Goal: Task Accomplishment & Management: Manage account settings

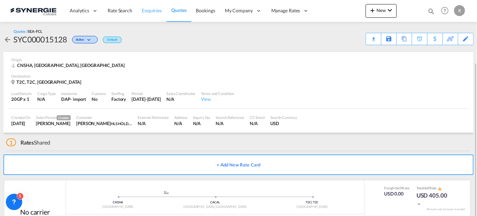
scroll to position [33, 0]
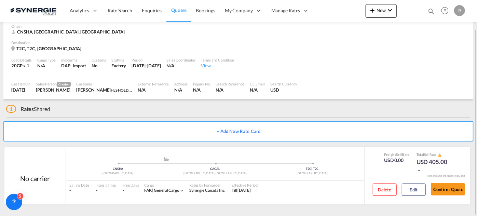
click at [429, 11] on md-icon "icon-magnify" at bounding box center [432, 12] width 8 height 8
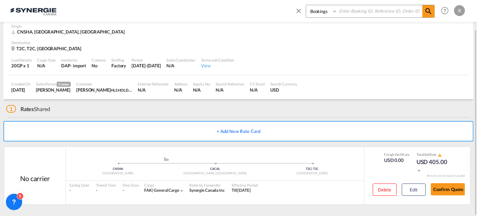
click at [316, 11] on select "Bookings Quotes Enquiries" at bounding box center [322, 11] width 32 height 12
select select "Quotes"
click at [306, 5] on select "Bookings Quotes Enquiries" at bounding box center [322, 11] width 32 height 12
click at [368, 14] on input at bounding box center [379, 11] width 85 height 12
type input "14251"
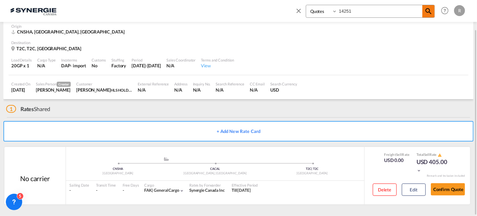
click at [430, 13] on md-icon "icon-magnify" at bounding box center [429, 11] width 8 height 8
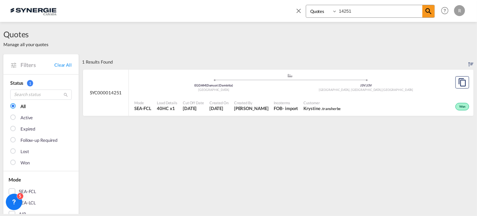
click at [265, 94] on div ".a{fill:#aaa8ad;} .a{fill:#aaa8ad;} EGDAM | Dumyat (Damietta) Egypt J3V | J3V S…" at bounding box center [289, 84] width 311 height 22
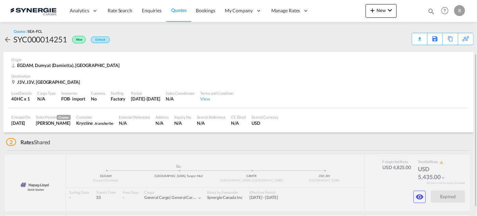
scroll to position [62, 0]
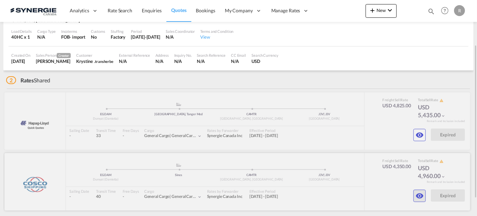
click at [421, 197] on md-icon "icon-eye" at bounding box center [420, 196] width 8 height 8
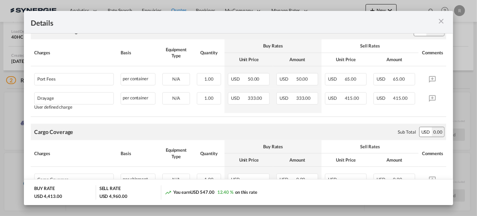
scroll to position [248, 0]
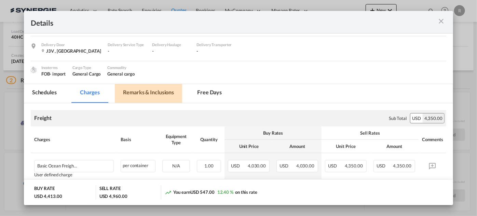
click at [157, 89] on md-tab-item "Remarks & Inclusions" at bounding box center [148, 93] width 67 height 19
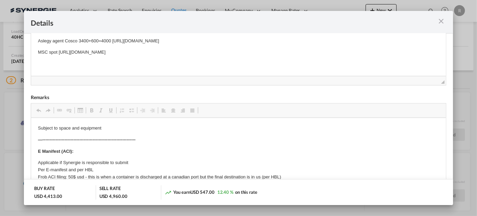
scroll to position [159, 0]
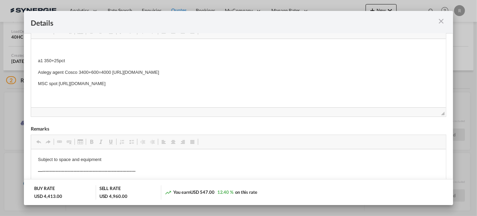
drag, startPoint x: 113, startPoint y: 71, endPoint x: 213, endPoint y: 73, distance: 99.5
click at [213, 73] on p "Aslegy agent Cosco 3400+600=4000 https://app.frontapp.com/open/msg_1h9o2hn3?key…" at bounding box center [238, 72] width 401 height 7
click at [191, 62] on p "a1 350+25pct" at bounding box center [238, 60] width 401 height 7
drag, startPoint x: 113, startPoint y: 71, endPoint x: 307, endPoint y: 75, distance: 194.2
click at [307, 75] on p "Aslegy agent Cosco 3400+600=4000 https://app.frontapp.com/open/msg_1h9o2hn3?key…" at bounding box center [238, 72] width 401 height 7
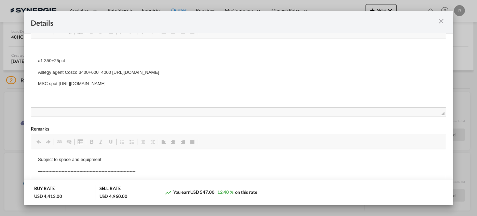
scroll to position [0, 0]
click at [268, 75] on span "Copy" at bounding box center [275, 73] width 21 height 10
copy p "https://app.frontapp.com/open/msg_1h9o2hn3?key=onEyy1-to7J8Q2V9_X12XKwbXNFJ_rbp"
click at [441, 23] on md-icon "icon-close m-3 fg-AAA8AD cursor" at bounding box center [441, 21] width 8 height 8
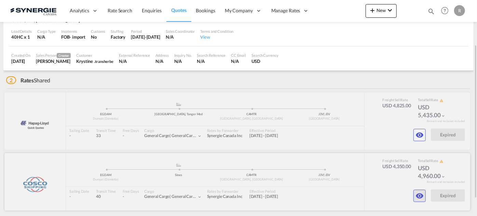
click at [422, 198] on md-icon "icon-eye" at bounding box center [420, 196] width 8 height 8
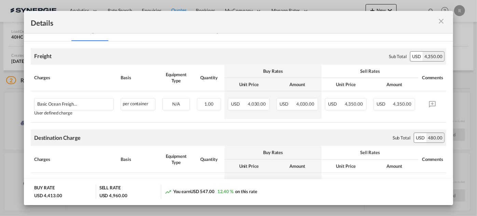
scroll to position [62, 0]
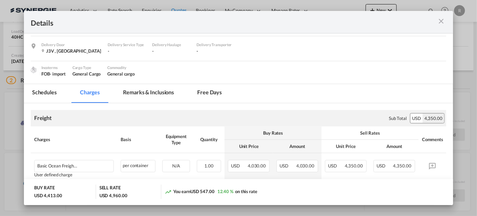
click at [442, 22] on md-icon "icon-close m-3 fg-AAA8AD cursor" at bounding box center [441, 21] width 8 height 8
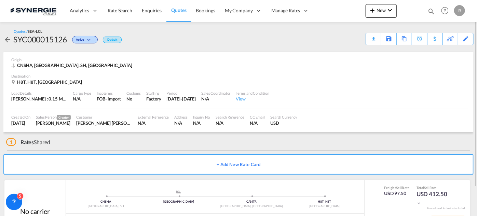
click at [431, 11] on md-icon "icon-magnify" at bounding box center [432, 12] width 8 height 8
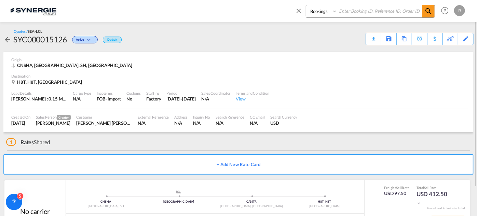
click at [317, 11] on select "Bookings Quotes Enquiries" at bounding box center [322, 11] width 32 height 12
select select "Quotes"
click at [306, 5] on select "Bookings Quotes Enquiries" at bounding box center [322, 11] width 32 height 12
click at [379, 13] on input at bounding box center [379, 11] width 85 height 12
type input "15097"
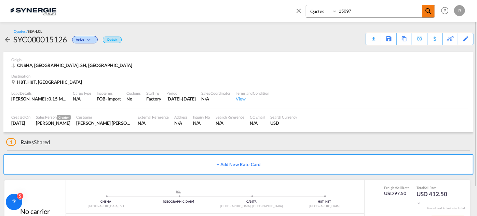
click at [427, 9] on md-icon "icon-magnify" at bounding box center [429, 11] width 8 height 8
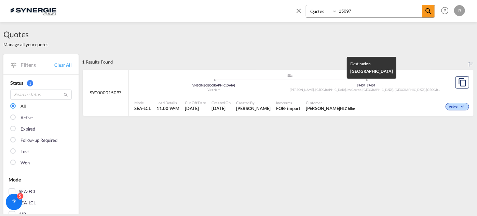
click at [348, 86] on div "89434 | 89434" at bounding box center [366, 85] width 152 height 4
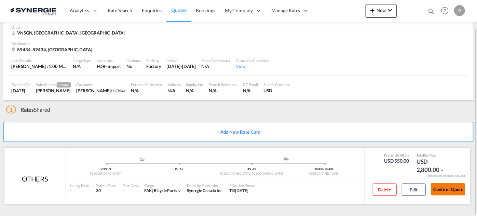
click at [440, 194] on button "Confirm Quote" at bounding box center [448, 189] width 34 height 12
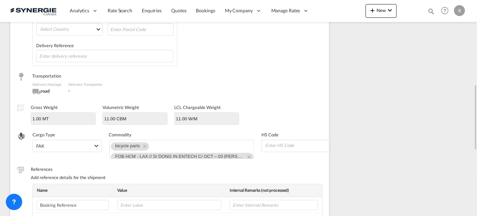
scroll to position [156, 0]
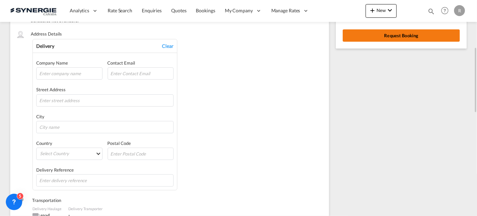
click at [416, 38] on button "Request Booking" at bounding box center [401, 35] width 117 height 12
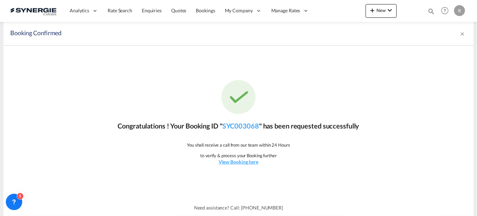
scroll to position [0, 0]
click at [430, 12] on md-icon "icon-magnify" at bounding box center [432, 12] width 8 height 8
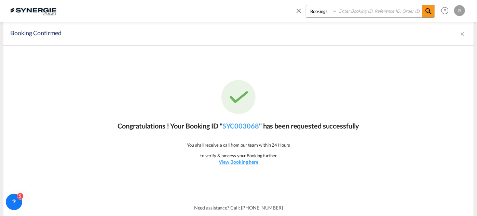
click at [328, 12] on select "Bookings Quotes Enquiries" at bounding box center [322, 11] width 32 height 12
select select "Quotes"
click at [306, 5] on select "Bookings Quotes Enquiries" at bounding box center [322, 11] width 32 height 12
click at [356, 14] on input at bounding box center [379, 11] width 85 height 12
type input "14982"
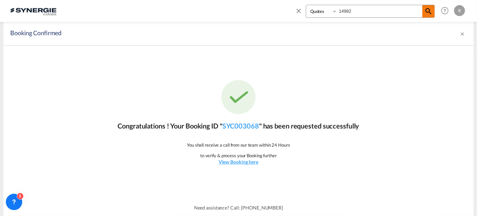
click at [428, 13] on md-icon "icon-magnify" at bounding box center [429, 11] width 8 height 8
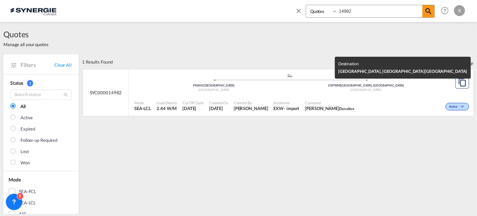
click at [356, 88] on span "[GEOGRAPHIC_DATA]" at bounding box center [366, 90] width 31 height 4
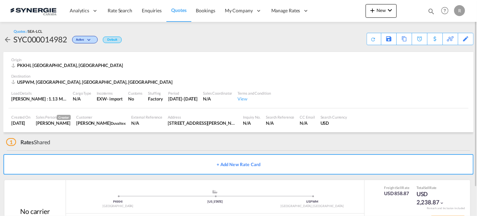
scroll to position [32, 0]
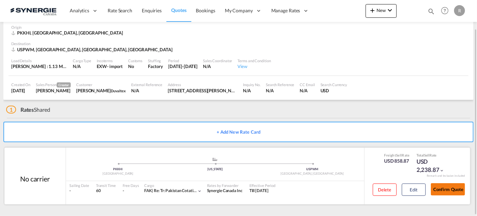
click at [456, 188] on button "Confirm Quote" at bounding box center [448, 189] width 34 height 12
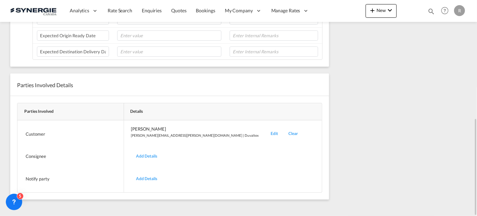
scroll to position [170, 0]
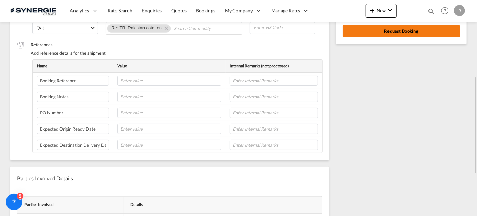
click at [425, 32] on button "Request Booking" at bounding box center [401, 31] width 117 height 12
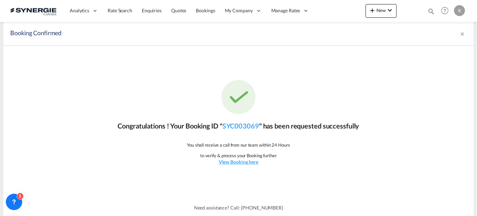
scroll to position [0, 0]
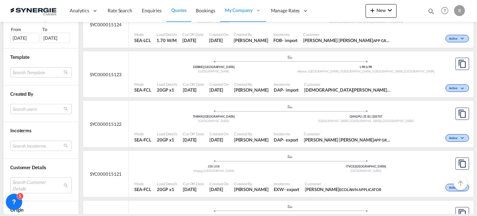
scroll to position [311, 0]
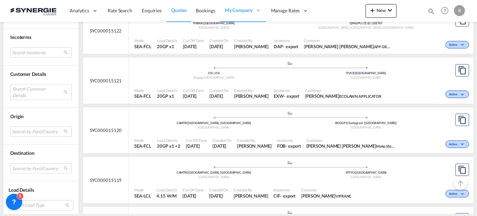
click at [33, 88] on md-select "Search Customer Details user name user atiqul hoque Atiq ops1@makogroupbd.com |…" at bounding box center [41, 92] width 62 height 16
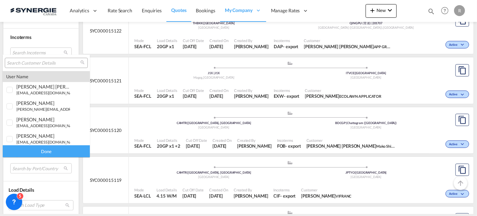
click at [53, 62] on input "search" at bounding box center [43, 63] width 73 height 6
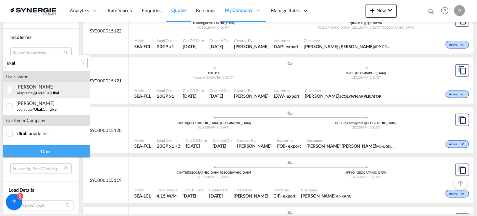
type input "ukal"
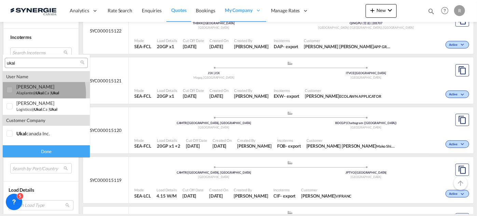
click at [24, 94] on small "alaplante@ ukal .ca" at bounding box center [32, 93] width 33 height 4
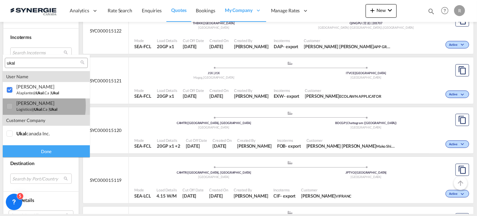
click at [17, 106] on div "alexandre Laplante" at bounding box center [43, 103] width 54 height 6
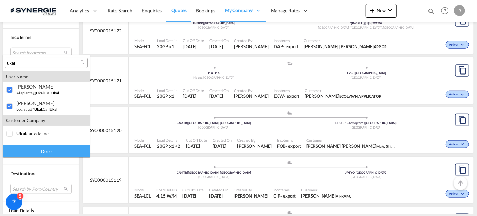
click at [34, 152] on div "Done" at bounding box center [46, 151] width 87 height 12
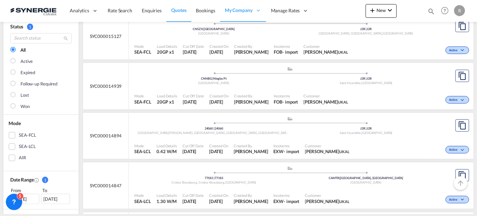
scroll to position [62, 0]
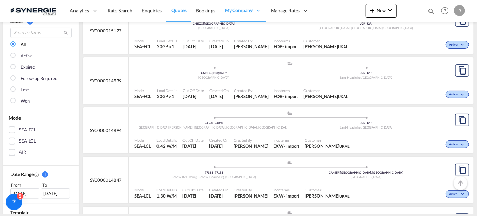
click at [328, 89] on span "Customer" at bounding box center [326, 90] width 44 height 5
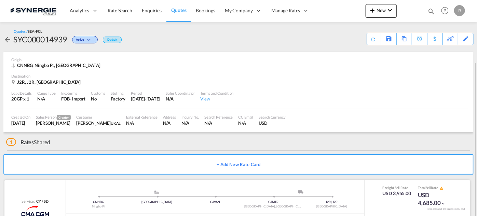
scroll to position [33, 0]
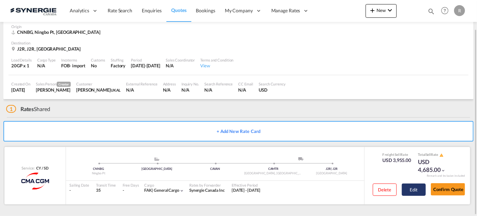
click at [411, 188] on button "Edit" at bounding box center [414, 190] width 24 height 12
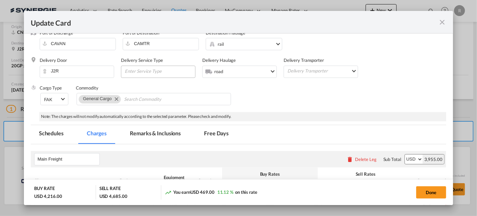
select select "per container"
select select "per B/L"
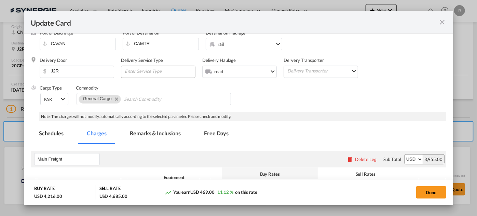
select select "per B/L"
select select "per shipment"
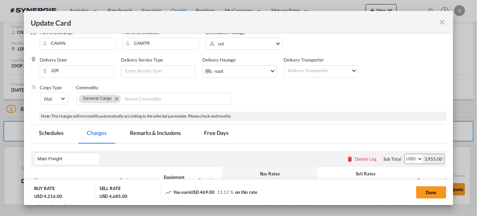
click at [161, 134] on md-tab-item "Remarks & Inclusions" at bounding box center [155, 134] width 67 height 19
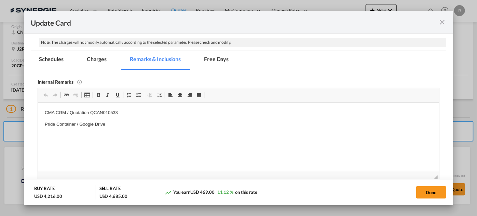
scroll to position [124, 0]
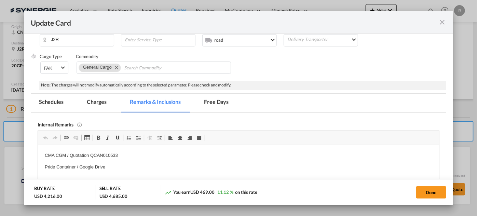
click at [98, 100] on md-tab-item "Charges" at bounding box center [97, 103] width 36 height 19
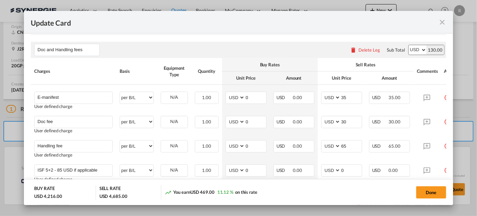
scroll to position [373, 0]
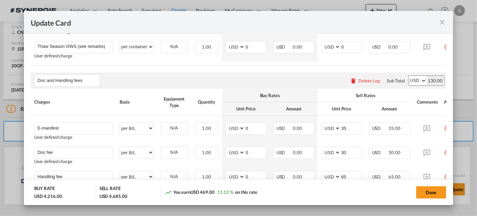
click at [444, 20] on md-icon "icon-close fg-AAA8AD m-0 pointer" at bounding box center [442, 22] width 8 height 8
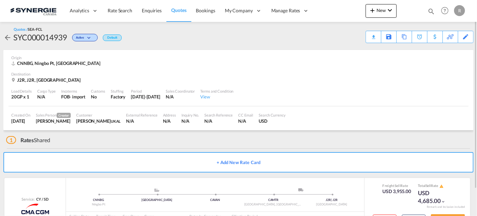
scroll to position [0, 0]
